Goal: Navigation & Orientation: Find specific page/section

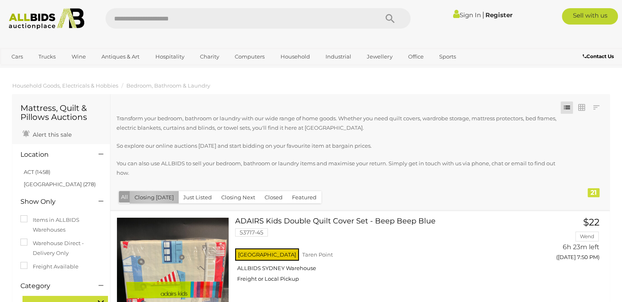
click at [149, 196] on button "Closing [DATE]" at bounding box center [154, 197] width 49 height 13
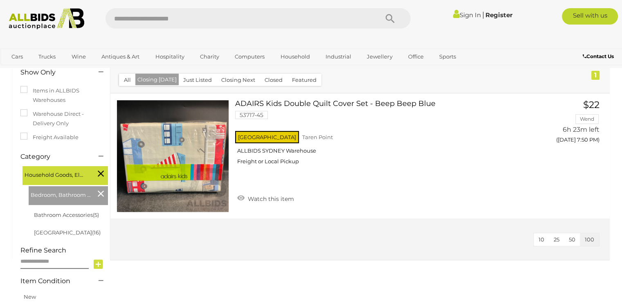
scroll to position [123, 0]
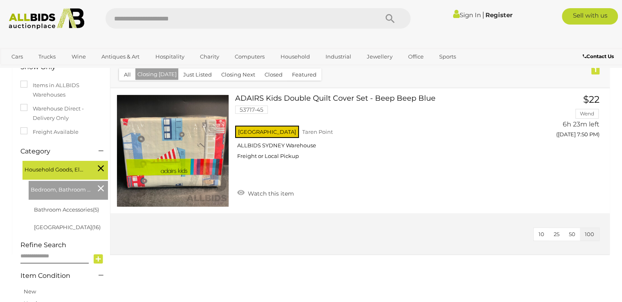
click at [58, 189] on span "Bedroom, Bathroom & Laundry" at bounding box center [61, 188] width 61 height 11
click at [79, 212] on link "Bathroom Accessories (5)" at bounding box center [66, 209] width 65 height 7
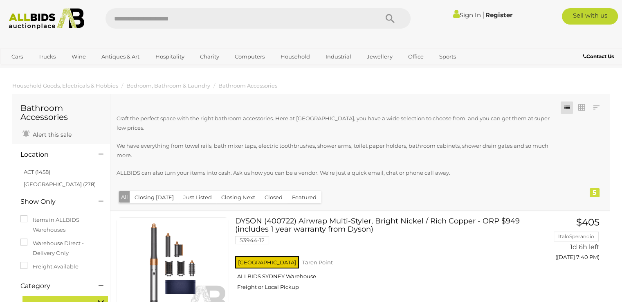
click at [236, 191] on button "Closing Next" at bounding box center [238, 197] width 44 height 13
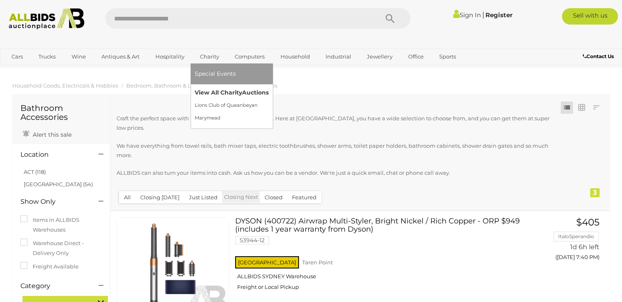
click at [206, 93] on link "View All Charity Auctions" at bounding box center [232, 92] width 74 height 13
